Goal: Task Accomplishment & Management: Manage account settings

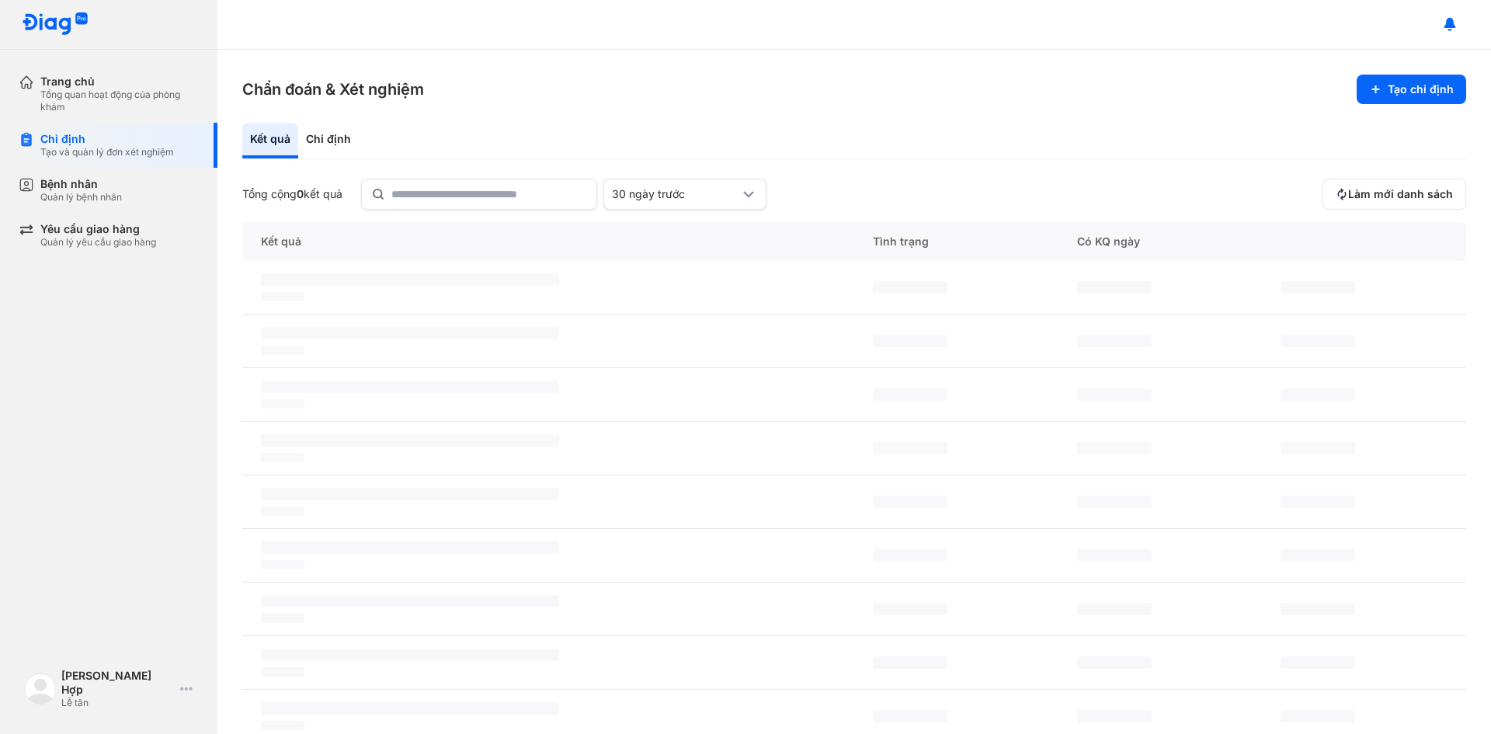
click at [116, 193] on div "Quản lý bệnh nhân" at bounding box center [81, 197] width 82 height 12
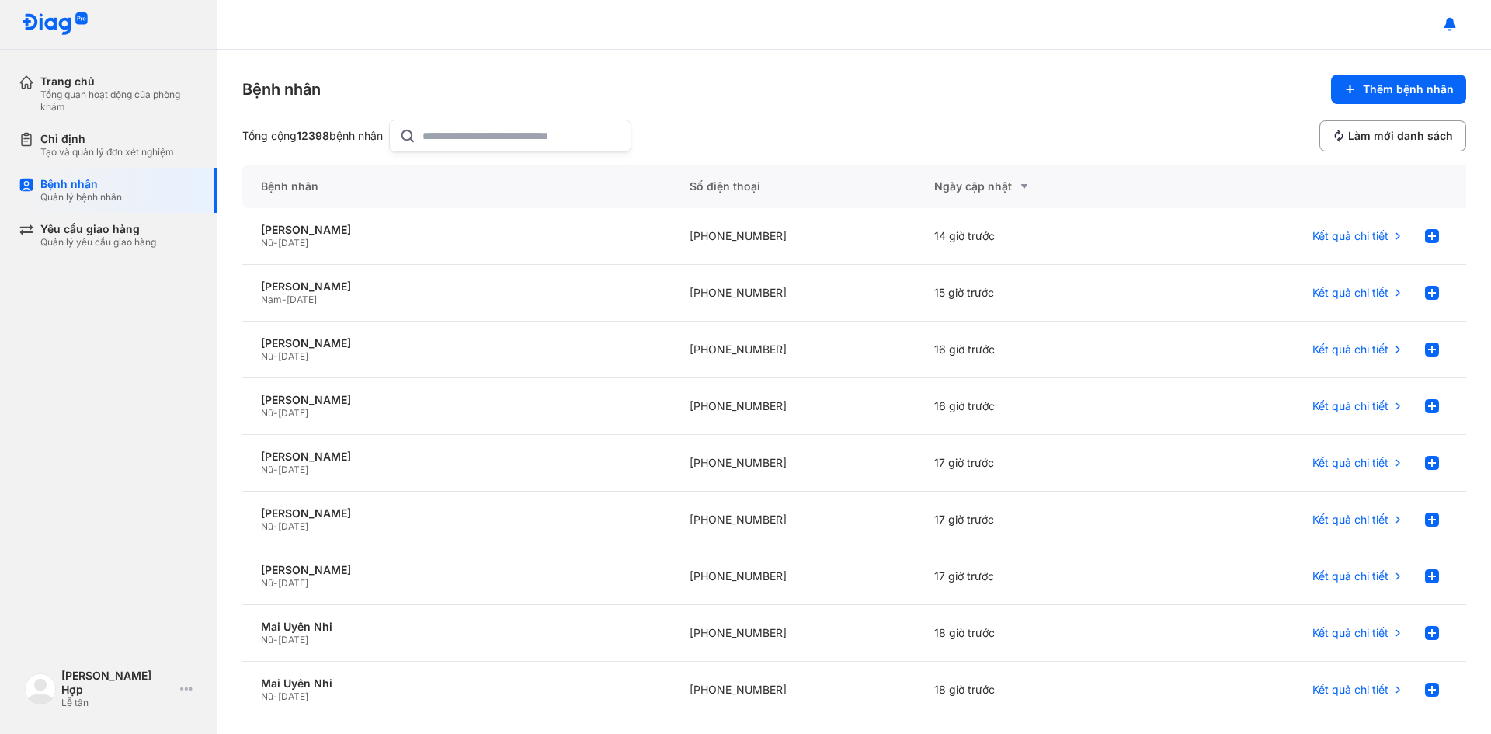
click at [468, 143] on input "text" at bounding box center [521, 135] width 199 height 31
type input "**********"
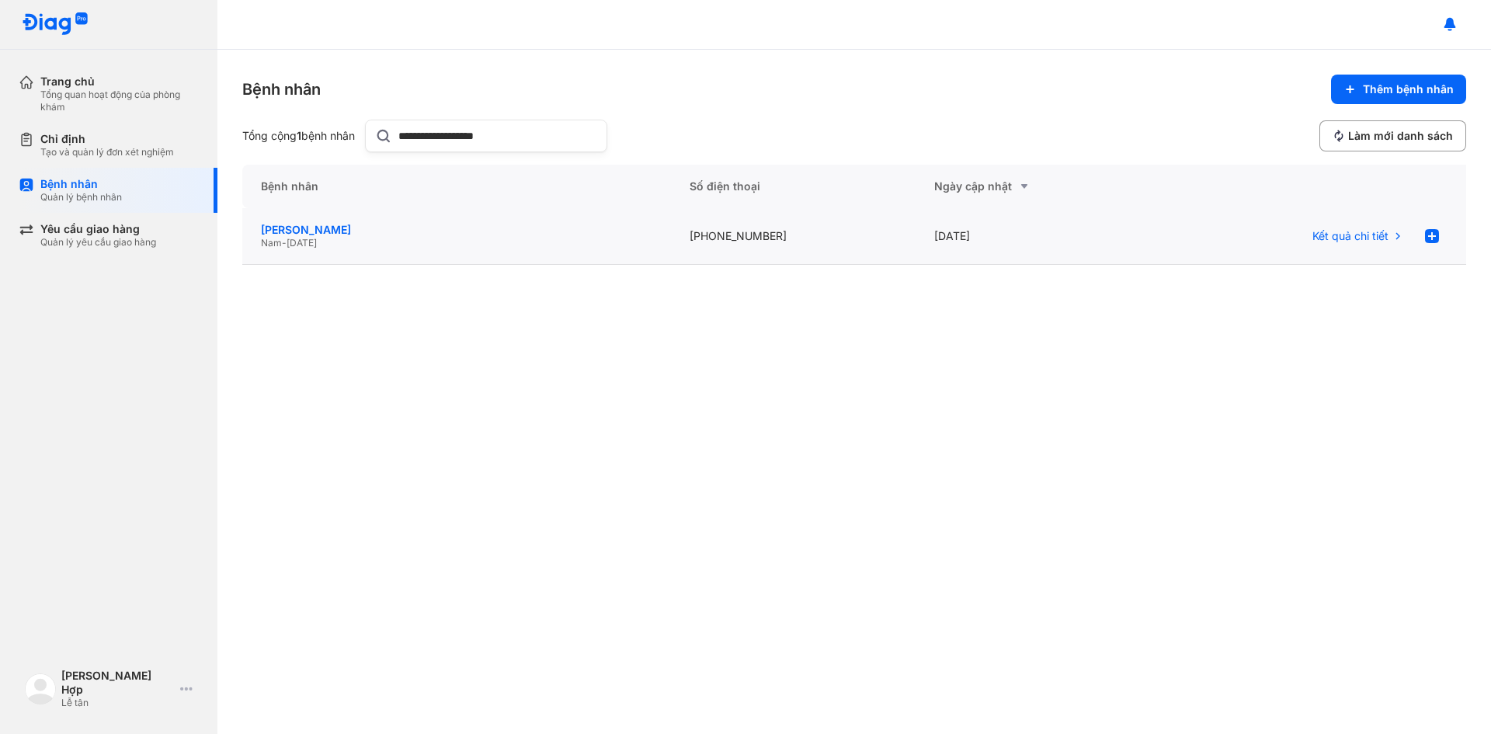
click at [385, 236] on div "[PERSON_NAME]" at bounding box center [456, 230] width 391 height 14
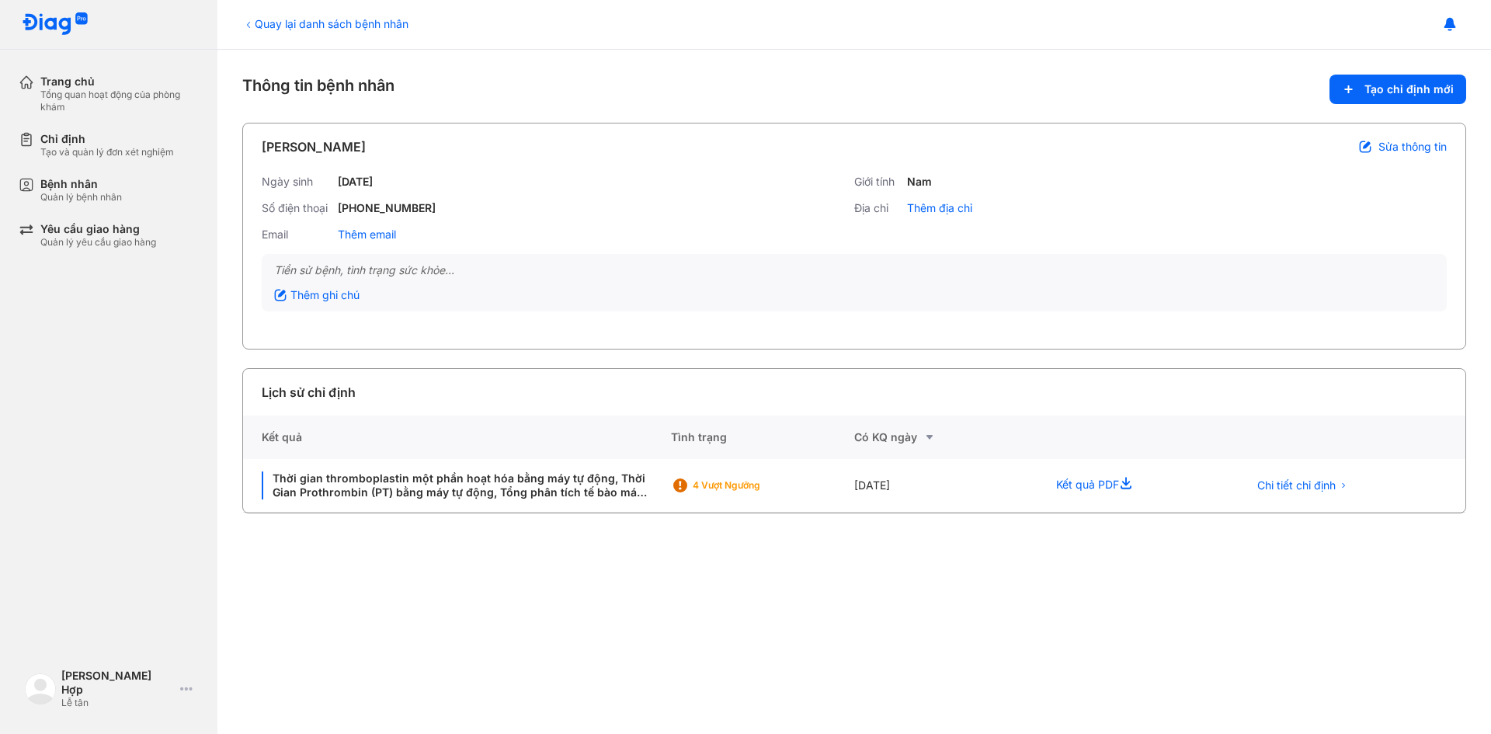
click at [1418, 147] on span "Sửa thông tin" at bounding box center [1412, 147] width 68 height 14
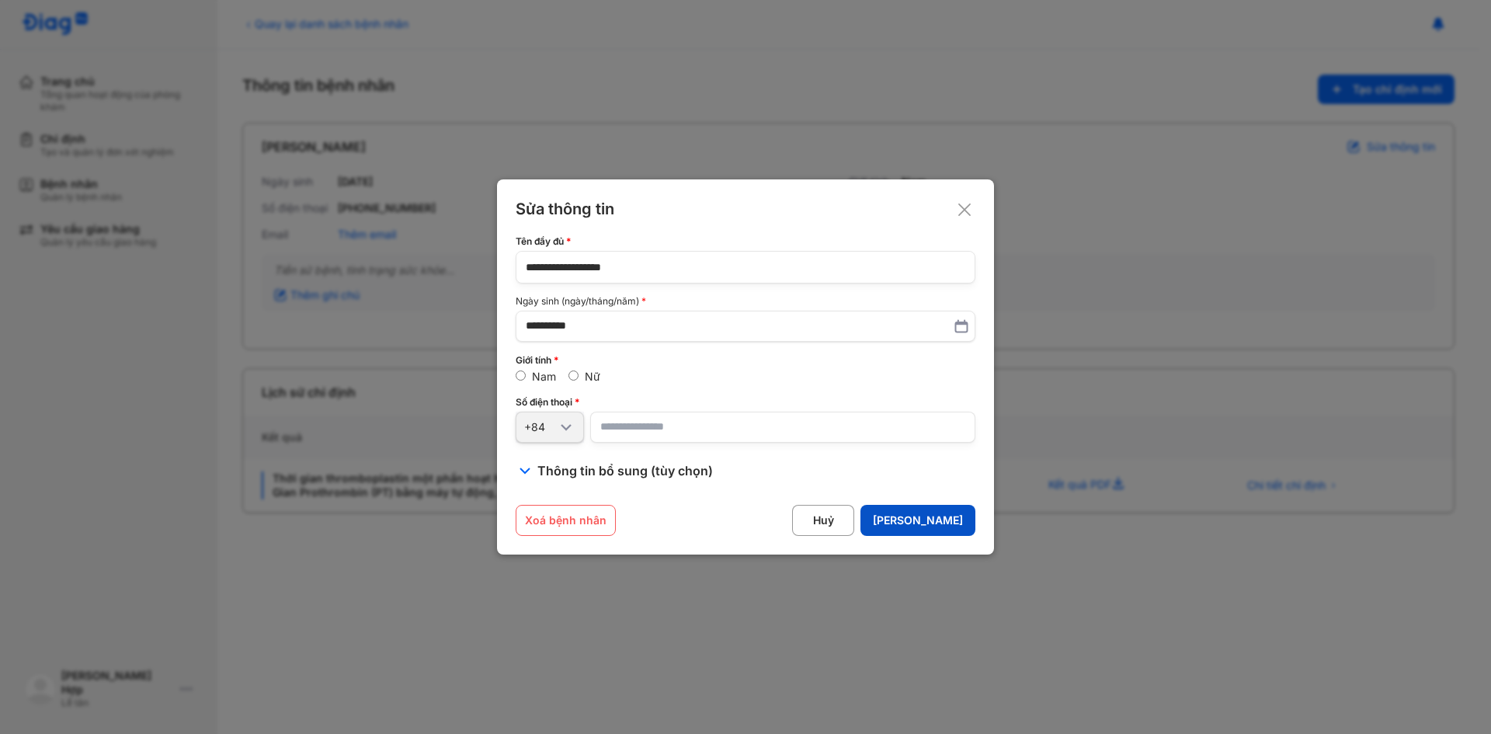
click at [961, 523] on button "Lưu" at bounding box center [917, 520] width 115 height 31
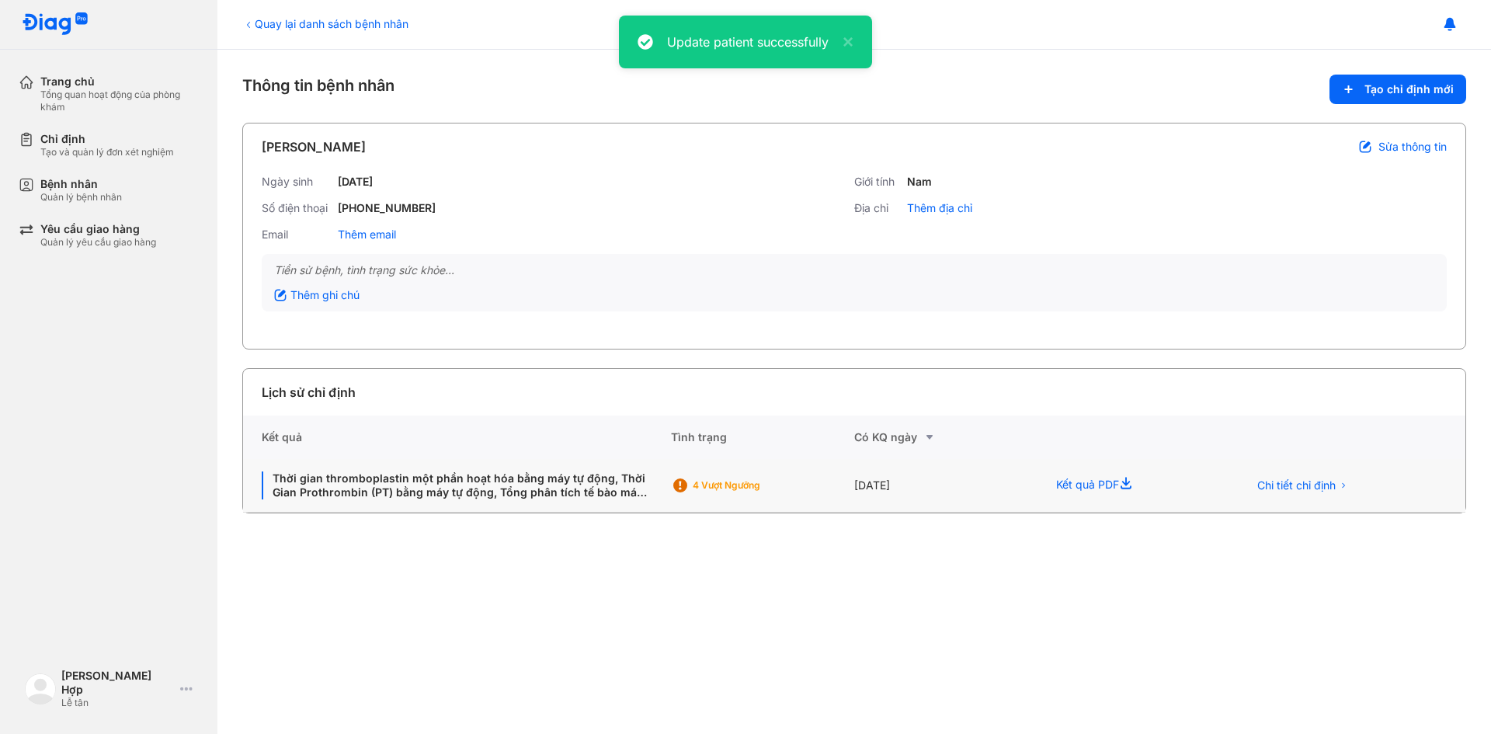
click at [1199, 482] on div "Kết quả PDF" at bounding box center [1132, 486] width 191 height 54
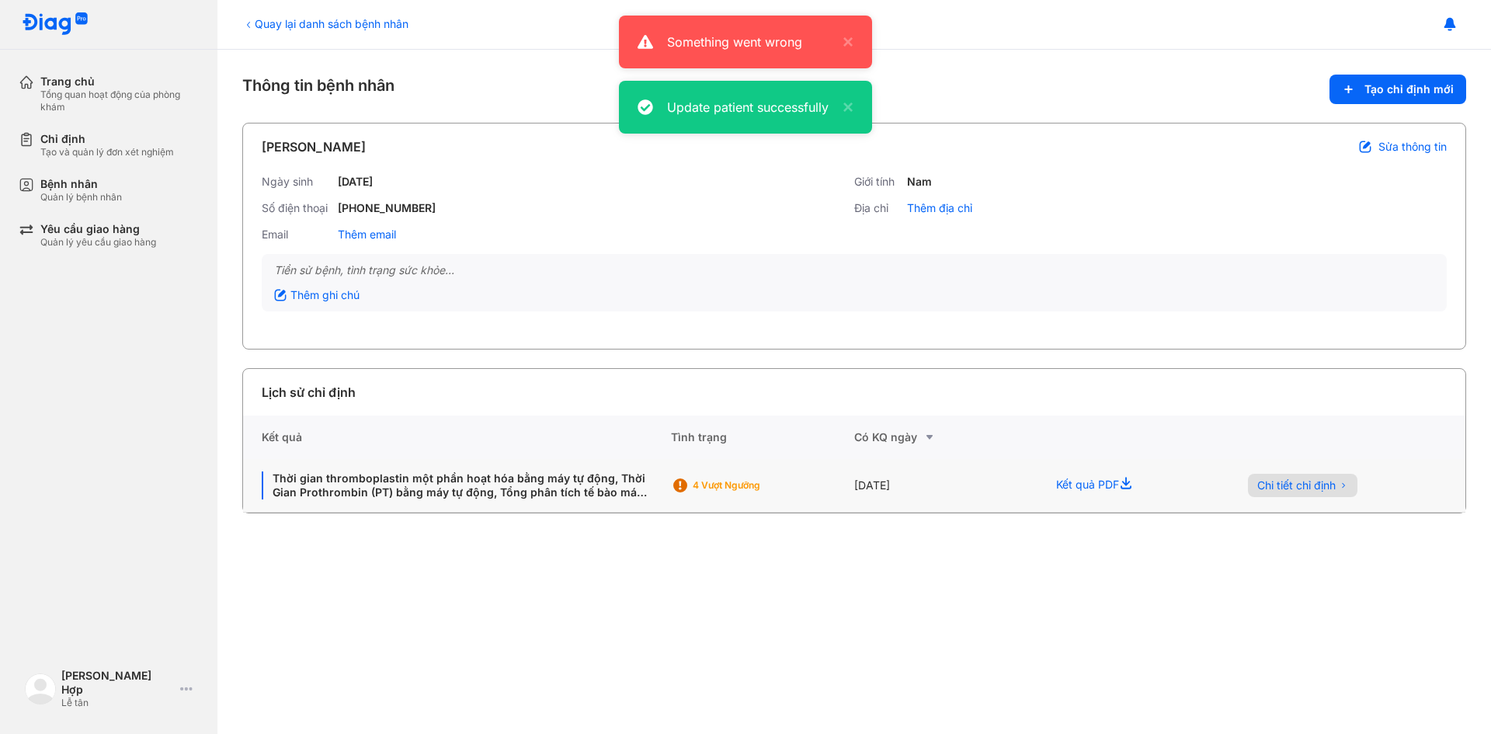
click at [1322, 482] on span "Chi tiết chỉ định" at bounding box center [1296, 485] width 78 height 14
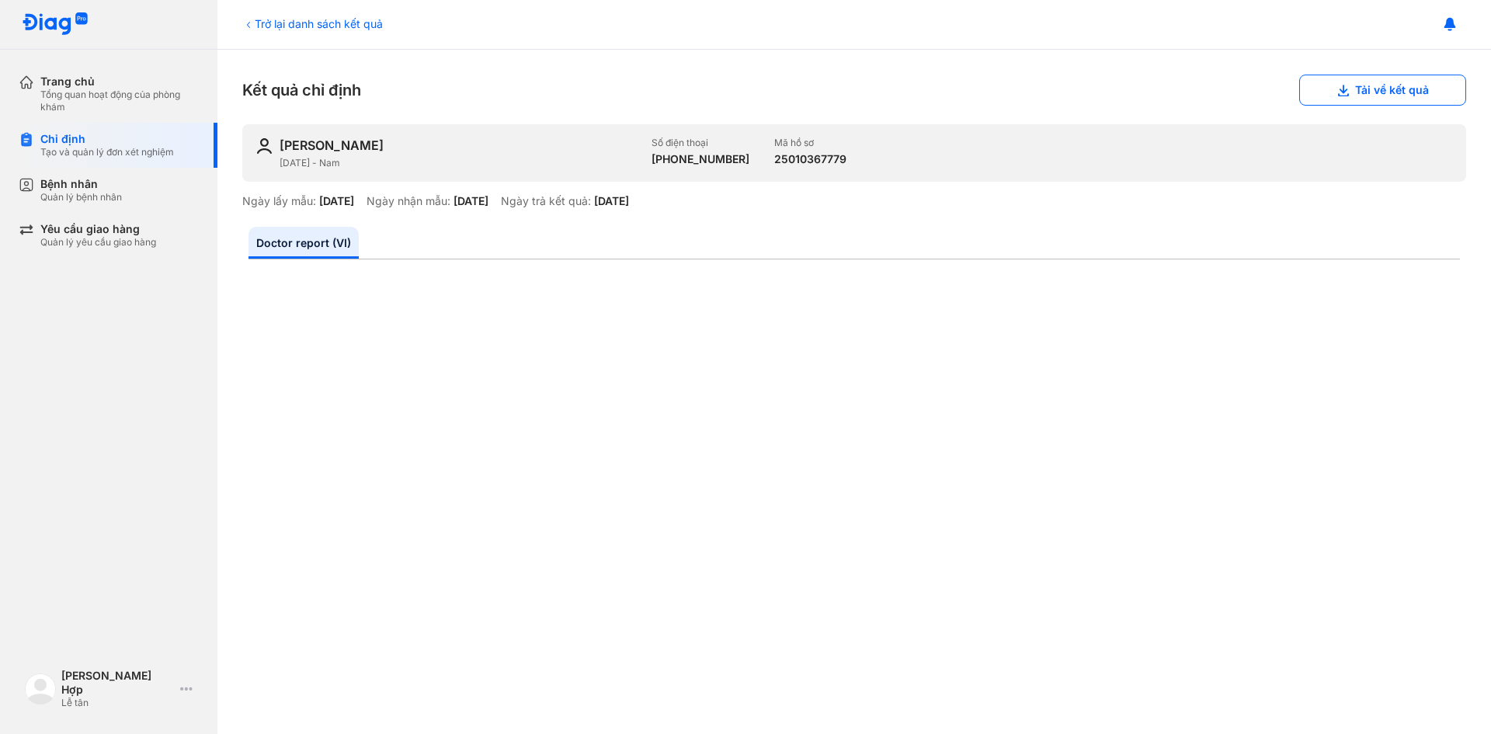
click at [339, 26] on div "Trở lại danh sách kết quả" at bounding box center [312, 24] width 141 height 16
